Goal: Find specific page/section: Find specific page/section

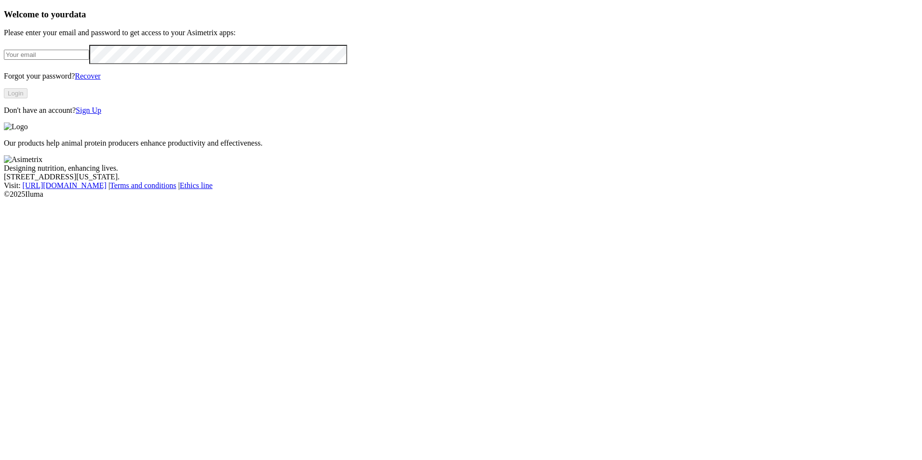
type input "[EMAIL_ADDRESS][DOMAIN_NAME]"
click at [27, 98] on button "Login" at bounding box center [16, 93] width 24 height 10
